Goal: Transaction & Acquisition: Download file/media

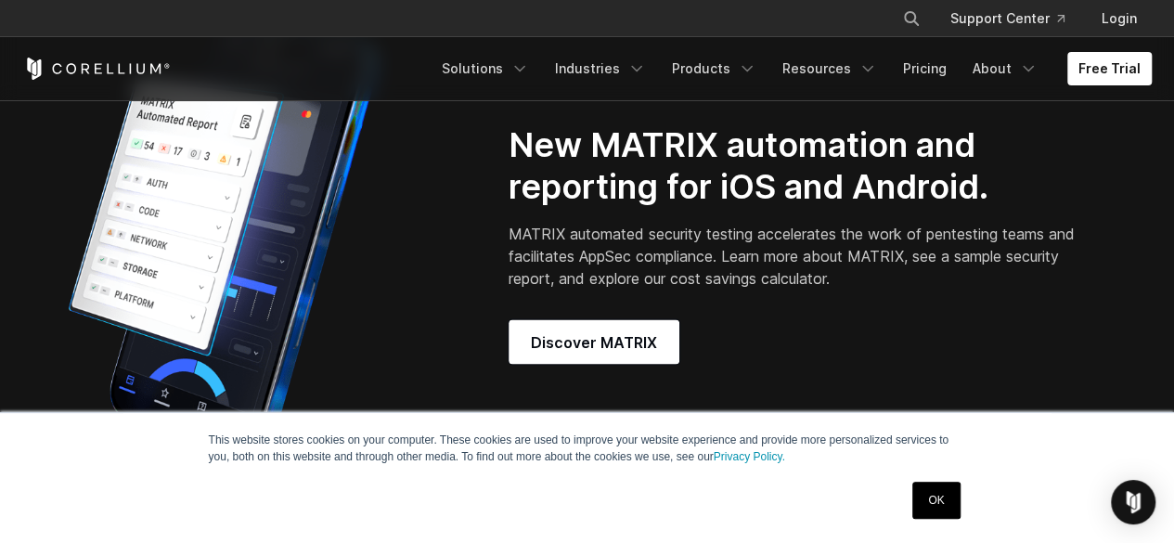
scroll to position [1473, 0]
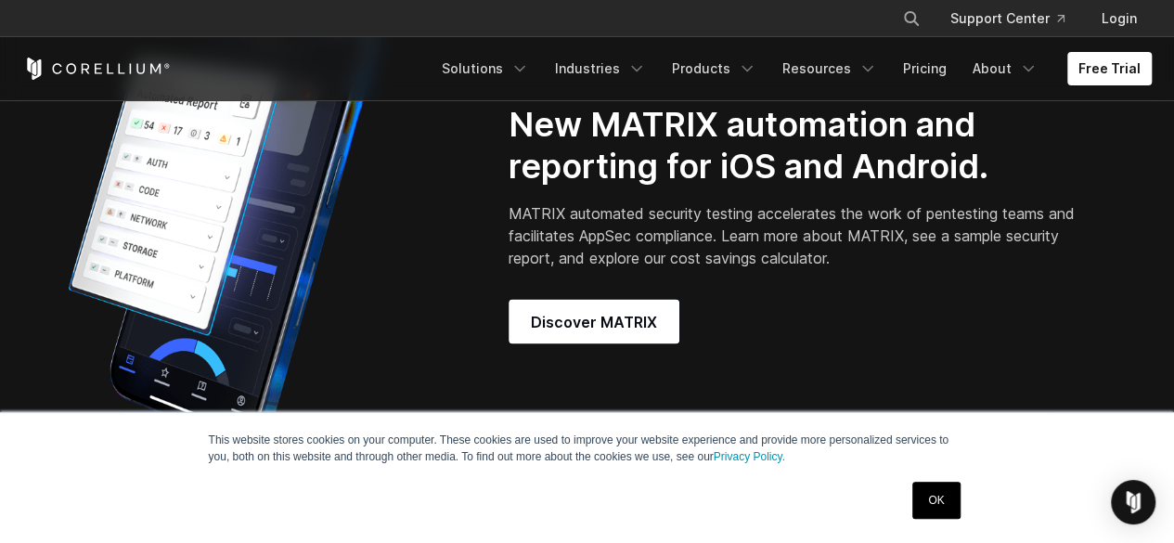
click at [933, 498] on link "OK" at bounding box center [935, 499] width 47 height 37
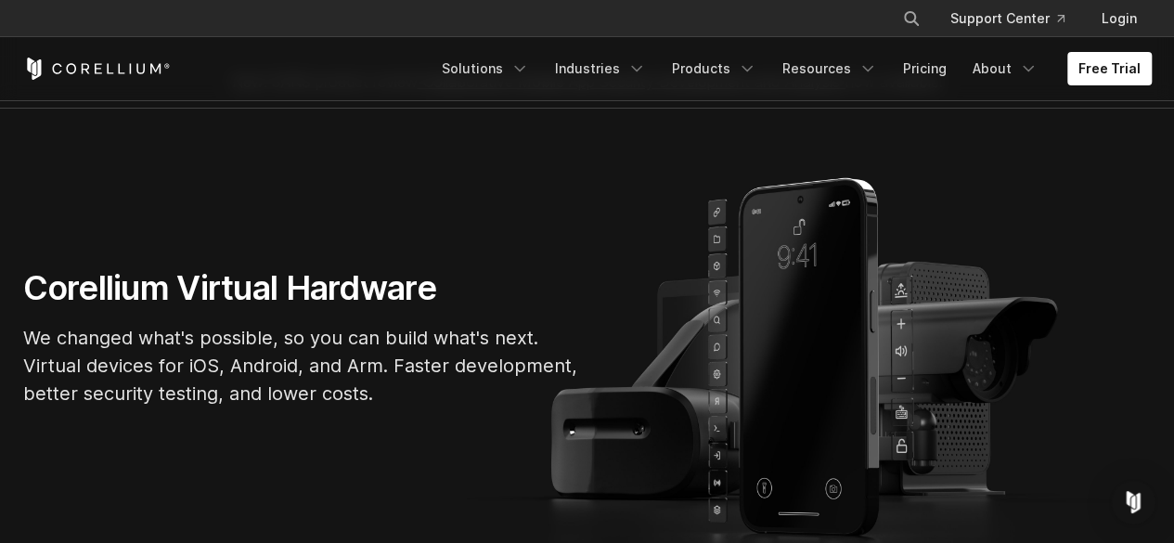
scroll to position [45, 0]
click at [492, 61] on link "Solutions" at bounding box center [484, 68] width 109 height 33
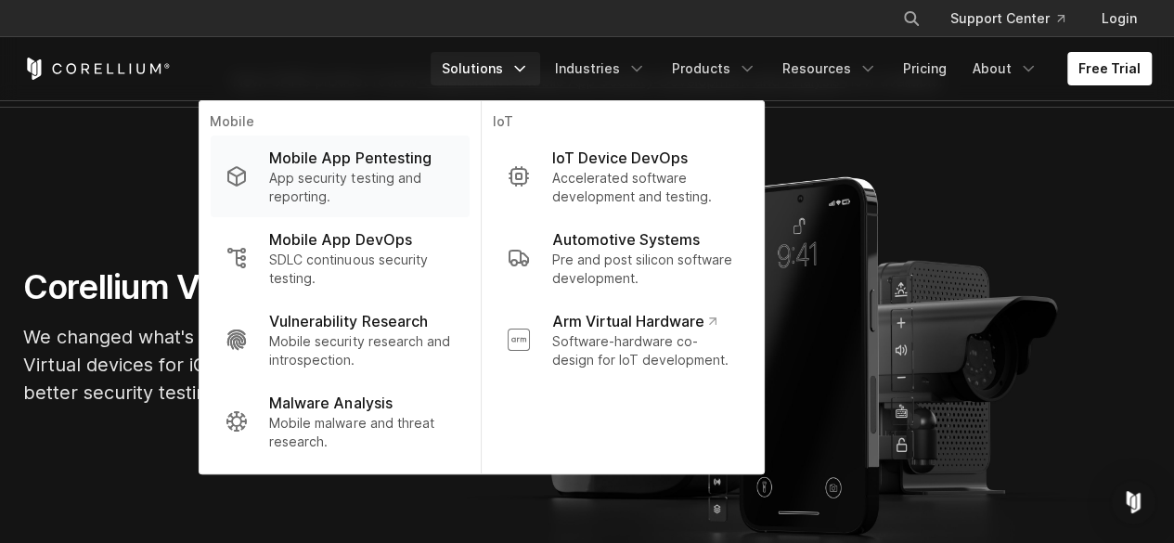
click at [388, 183] on p "App security testing and reporting." at bounding box center [361, 187] width 185 height 37
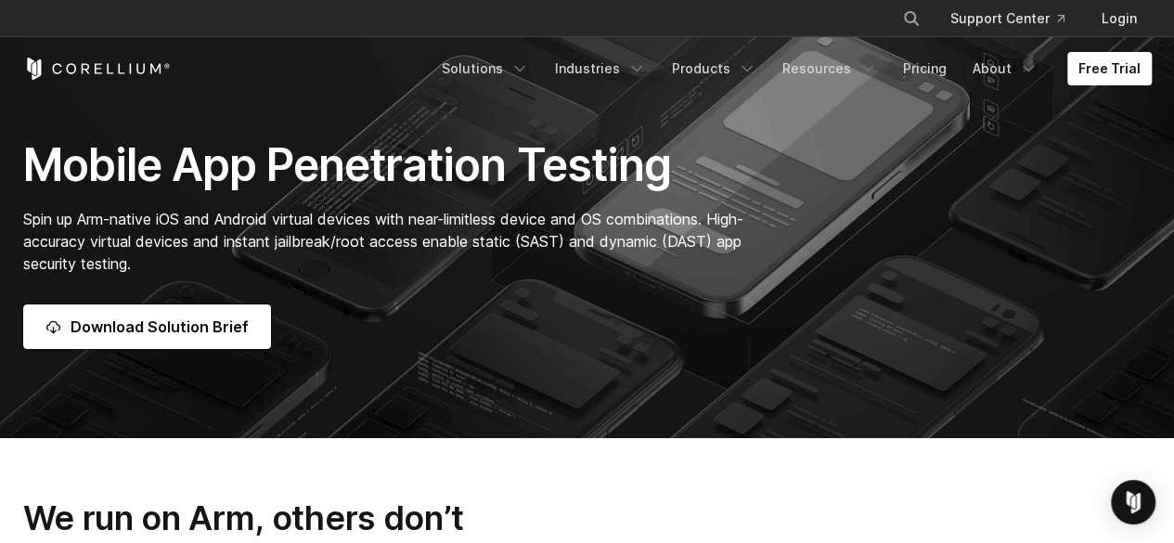
scroll to position [83, 0]
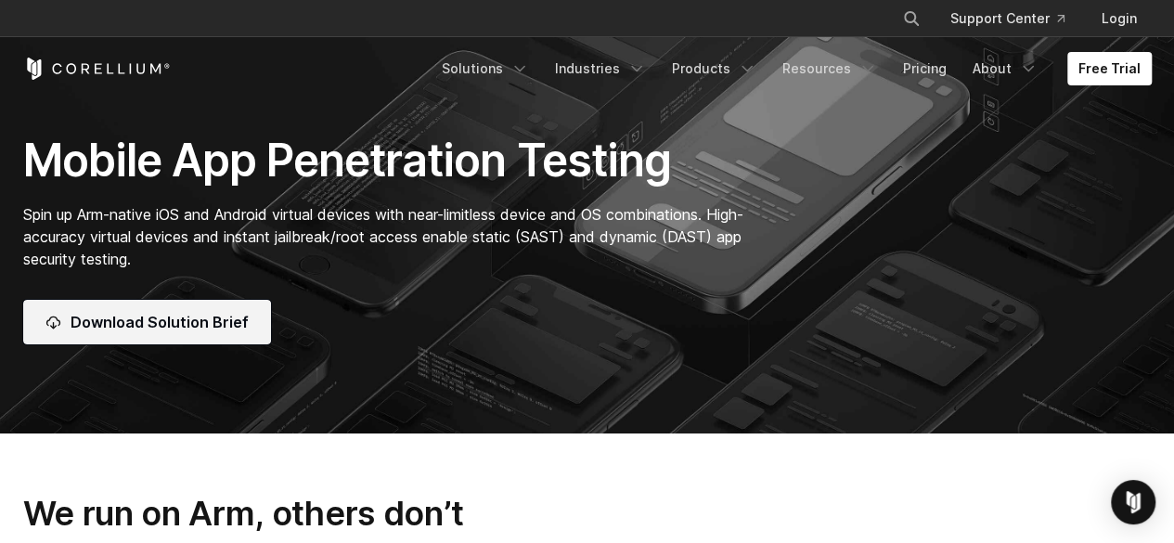
click at [167, 326] on span "Download Solution Brief" at bounding box center [160, 322] width 178 height 22
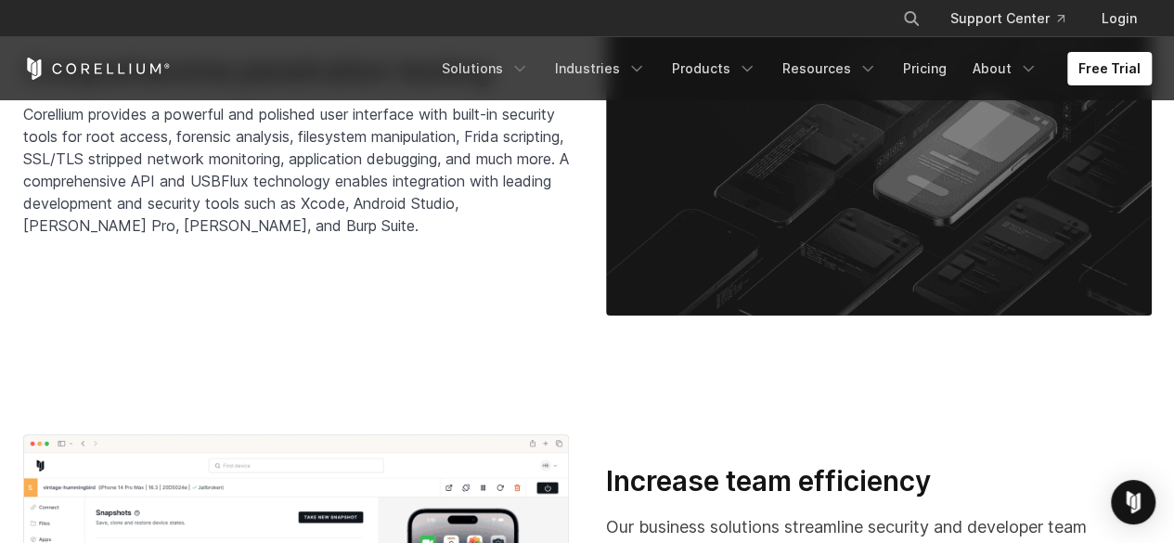
scroll to position [2865, 0]
